Goal: Transaction & Acquisition: Purchase product/service

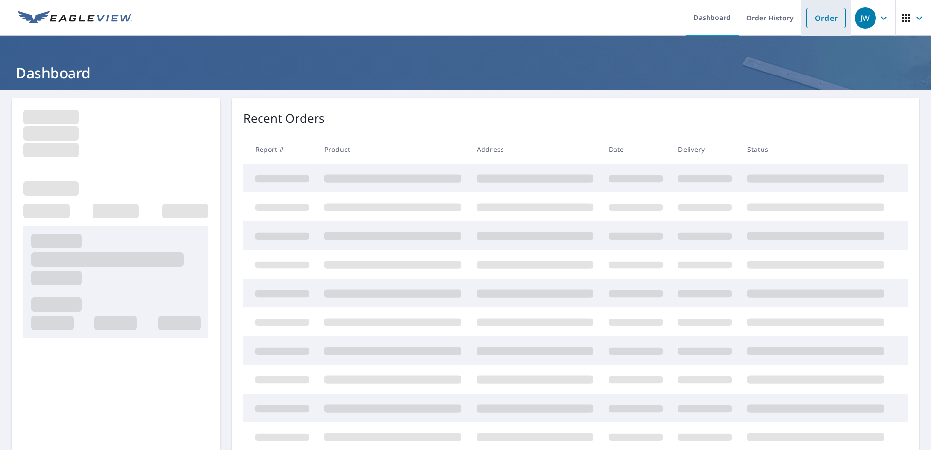
click at [809, 13] on link "Order" at bounding box center [825, 18] width 39 height 20
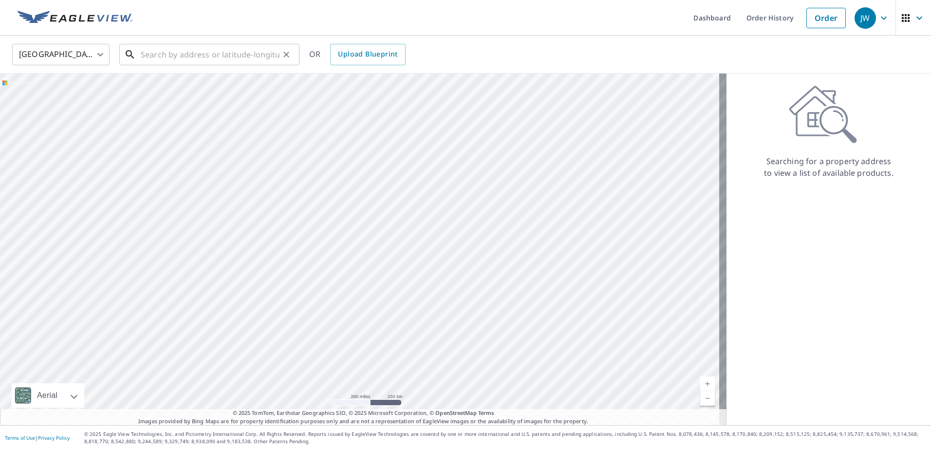
click at [159, 54] on input "text" at bounding box center [210, 54] width 139 height 27
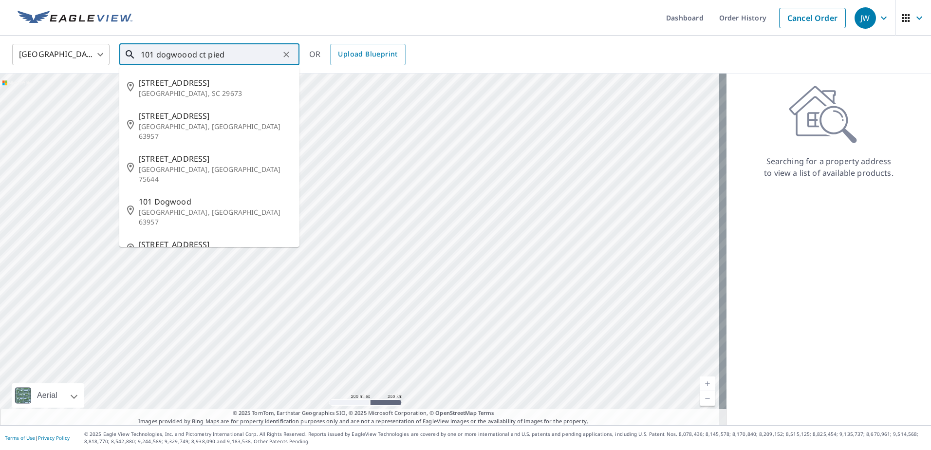
click at [134, 96] on li "[STREET_ADDRESS]" at bounding box center [209, 87] width 180 height 33
type input "[STREET_ADDRESS]"
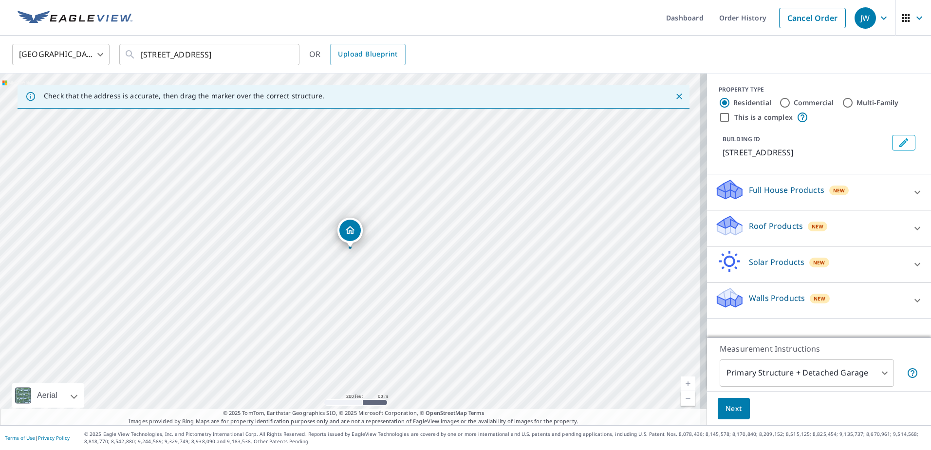
click at [749, 227] on p "Roof Products" at bounding box center [776, 226] width 54 height 12
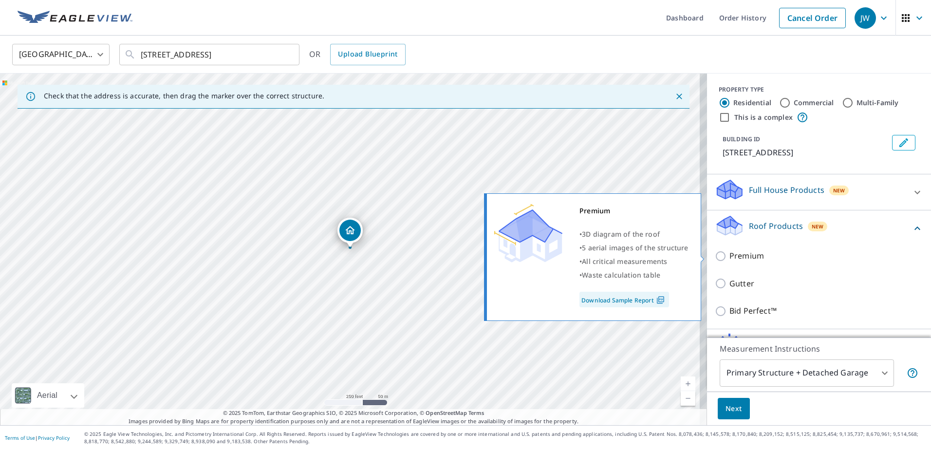
click at [706, 254] on div "Premium • 3D diagram of the roof • 5 aerial images of the structure • All criti…" at bounding box center [596, 256] width 223 height 133
click at [715, 256] on input "Premium" at bounding box center [722, 256] width 15 height 12
checkbox input "true"
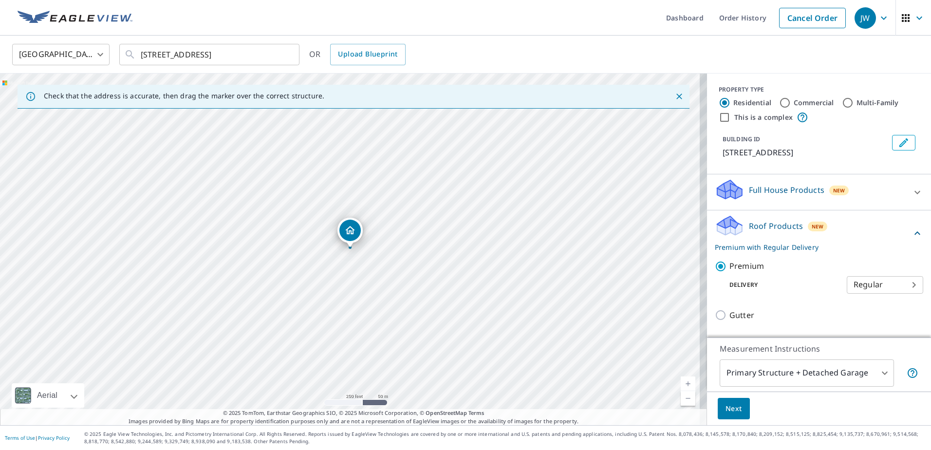
click at [718, 412] on button "Next" at bounding box center [734, 409] width 32 height 22
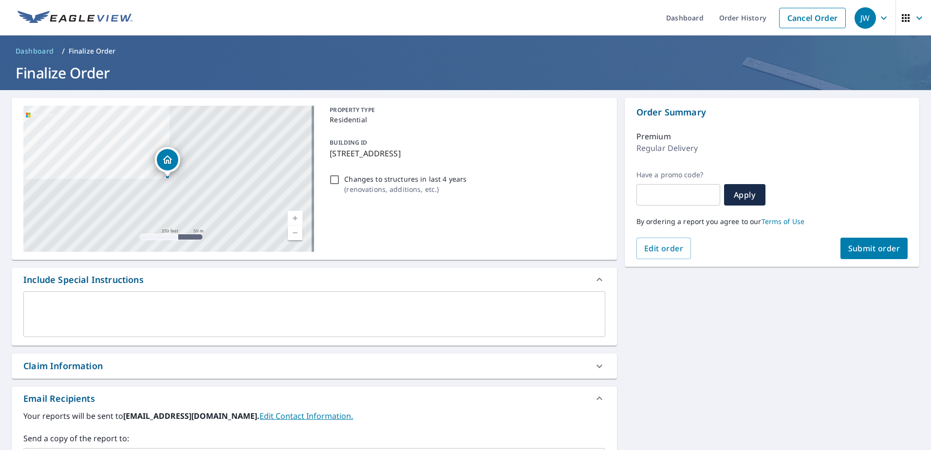
click at [853, 250] on span "Submit order" at bounding box center [874, 248] width 52 height 11
